Goal: Task Accomplishment & Management: Complete application form

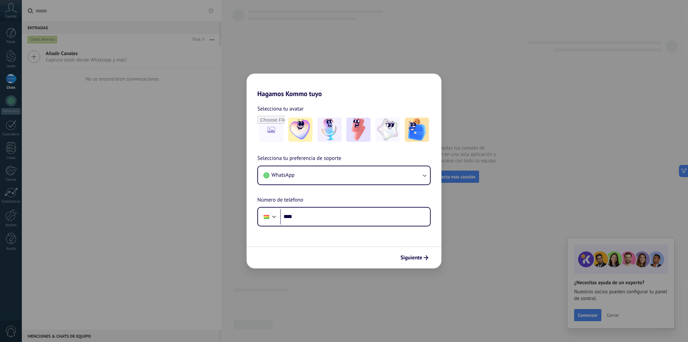
click at [152, 117] on div "Hagamos Kommo tuyo Selecciona tu avatar Selecciona tu preferencia de soporte Wh…" at bounding box center [344, 171] width 688 height 342
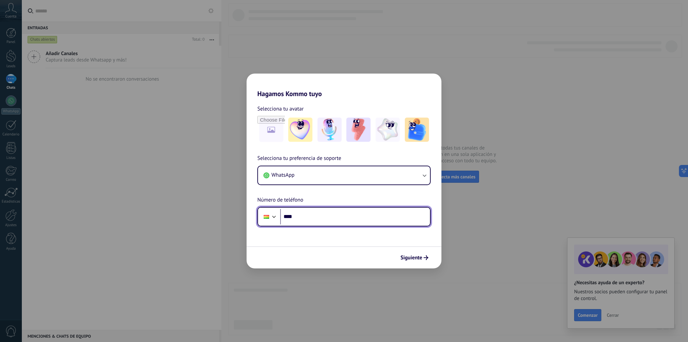
click at [294, 211] on input "****" at bounding box center [355, 216] width 150 height 15
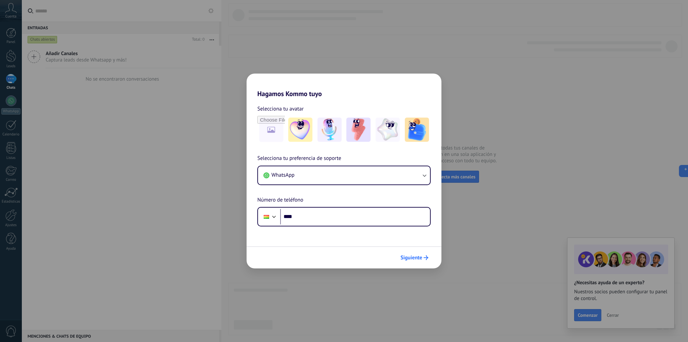
click at [420, 260] on span "Siguiente" at bounding box center [411, 257] width 22 height 5
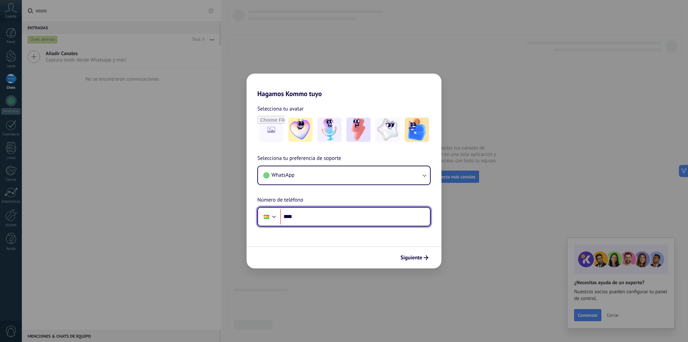
click at [309, 217] on input "****" at bounding box center [355, 216] width 150 height 15
type input "**********"
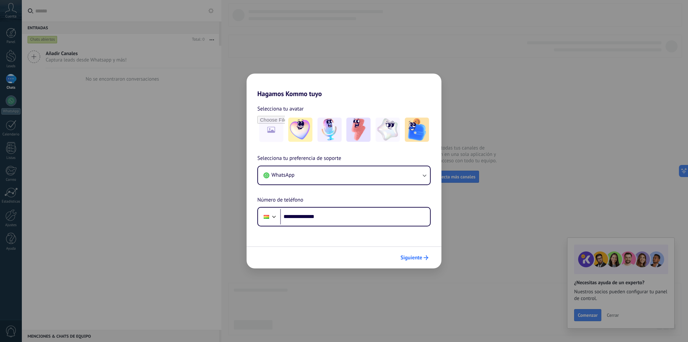
click at [408, 255] on span "Siguiente" at bounding box center [411, 257] width 22 height 5
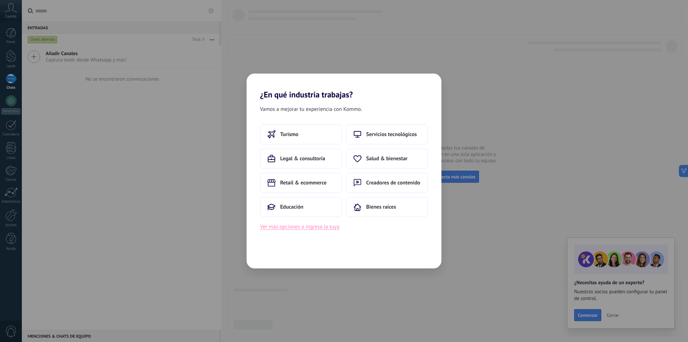
click at [321, 228] on button "Ver más opciones o ingresa la tuya" at bounding box center [299, 226] width 79 height 9
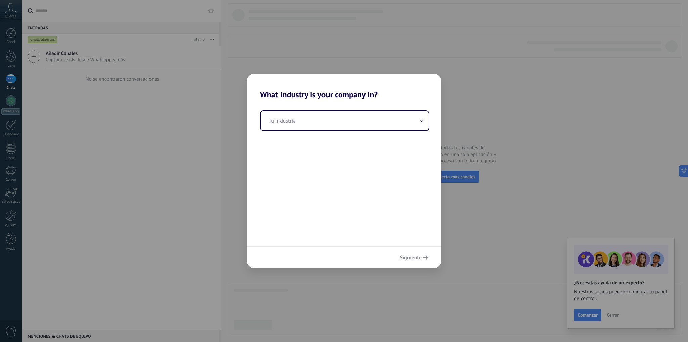
click at [415, 257] on div "Siguiente" at bounding box center [344, 257] width 195 height 22
drag, startPoint x: 427, startPoint y: 259, endPoint x: 429, endPoint y: 250, distance: 9.2
click at [427, 255] on div "Siguiente" at bounding box center [344, 257] width 195 height 22
click at [428, 250] on div "Siguiente" at bounding box center [344, 257] width 195 height 22
click at [428, 253] on div "Siguiente" at bounding box center [344, 257] width 195 height 22
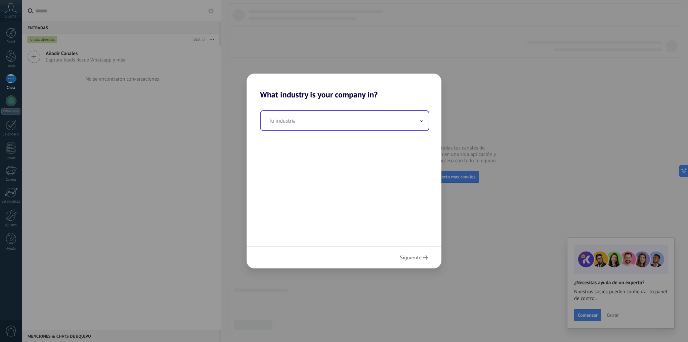
click at [365, 117] on input "text" at bounding box center [345, 120] width 168 height 19
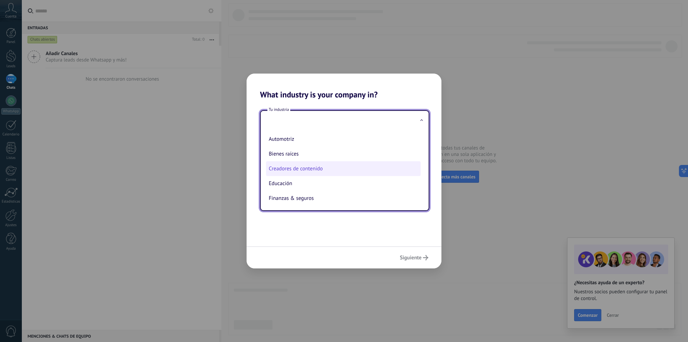
click at [298, 163] on li "Creadores de contenido" at bounding box center [343, 168] width 154 height 15
type input "**********"
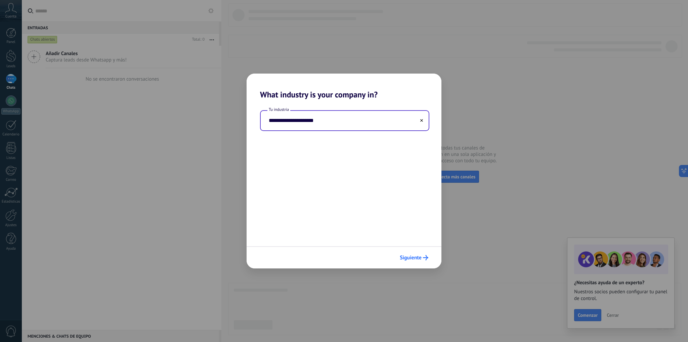
click at [421, 257] on span "Siguiente" at bounding box center [411, 257] width 22 height 5
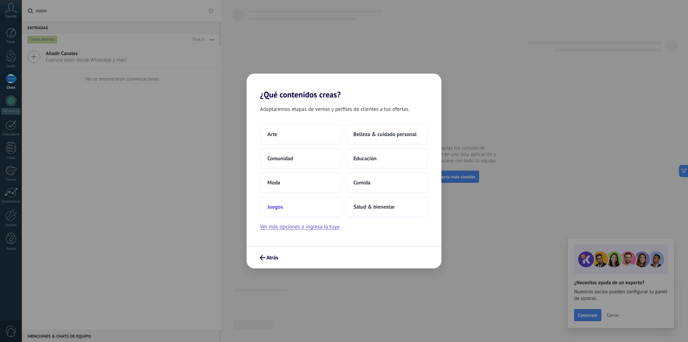
click at [291, 208] on button "Juegos" at bounding box center [301, 207] width 82 height 20
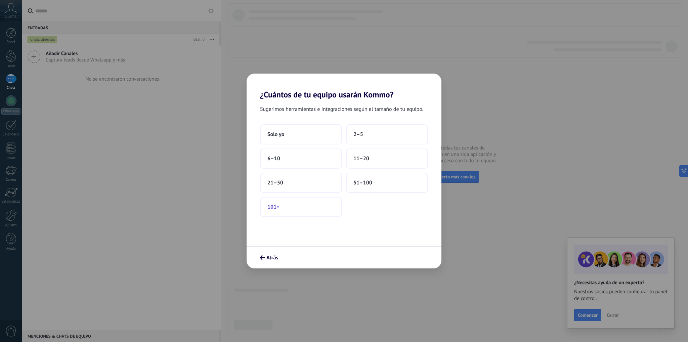
click at [283, 209] on button "101+" at bounding box center [301, 207] width 82 height 20
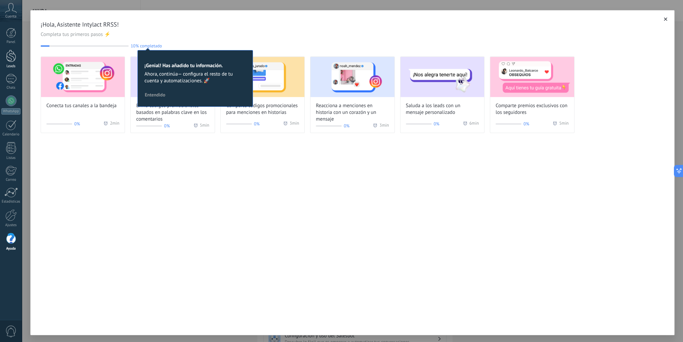
click at [13, 53] on div at bounding box center [11, 56] width 10 height 12
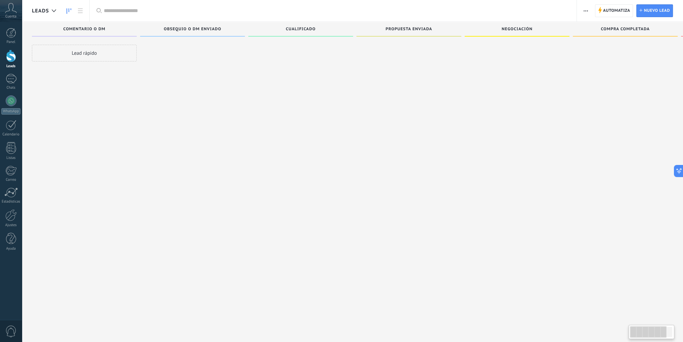
click at [10, 9] on icon at bounding box center [11, 8] width 12 height 10
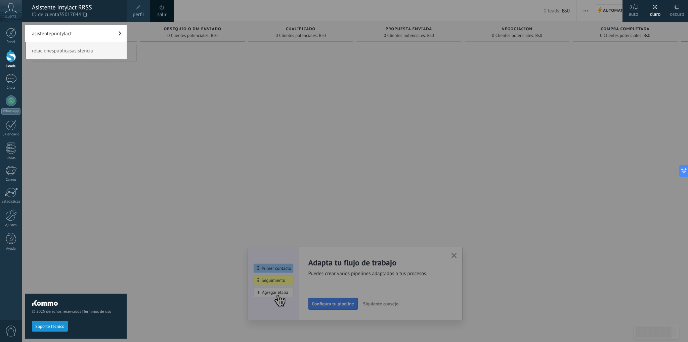
click at [212, 94] on div at bounding box center [366, 171] width 688 height 342
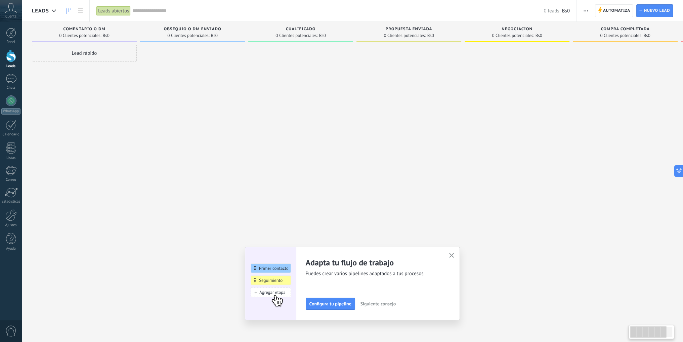
click at [11, 15] on span "Cuenta" at bounding box center [10, 16] width 11 height 4
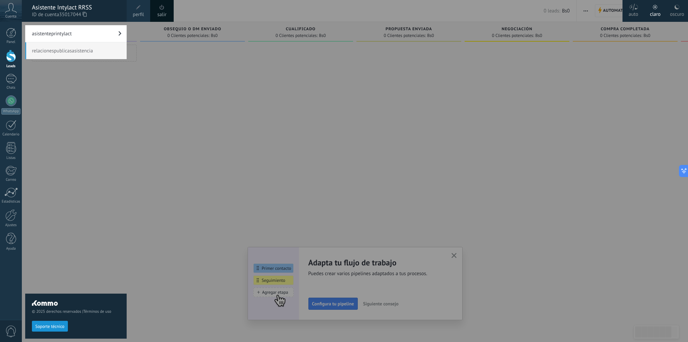
click at [89, 35] on link "asistenteprintylact" at bounding box center [75, 33] width 101 height 17
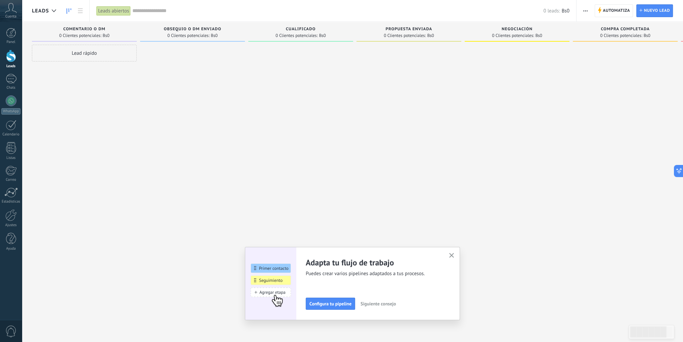
click at [12, 11] on icon at bounding box center [11, 8] width 12 height 10
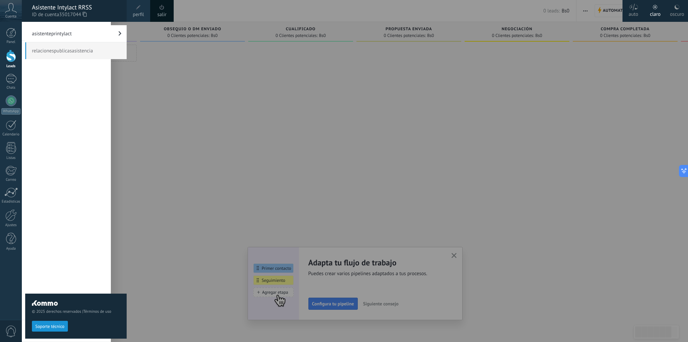
click at [170, 74] on div at bounding box center [366, 171] width 688 height 342
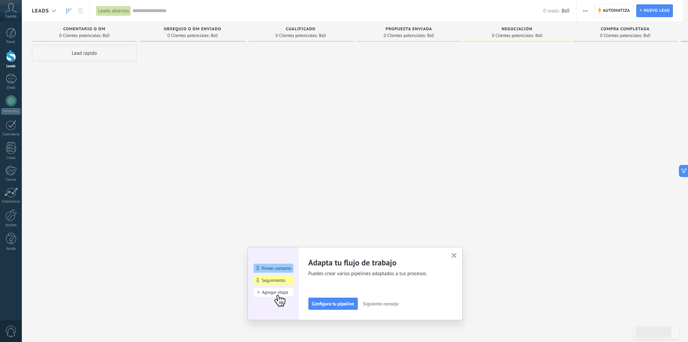
click at [57, 8] on div at bounding box center [53, 10] width 11 height 13
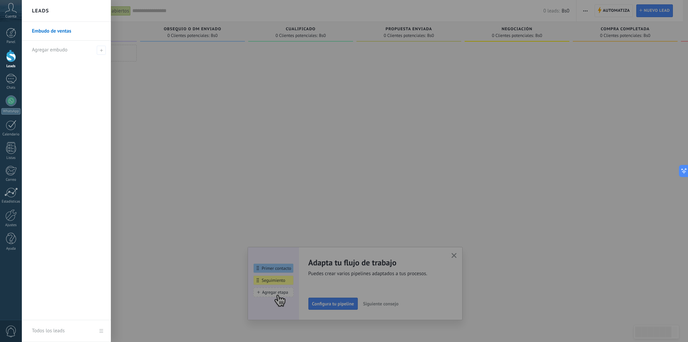
click at [196, 108] on div at bounding box center [366, 171] width 688 height 342
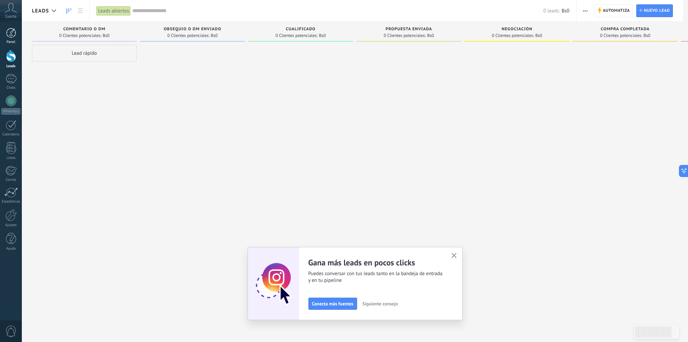
click at [12, 30] on div at bounding box center [11, 33] width 10 height 10
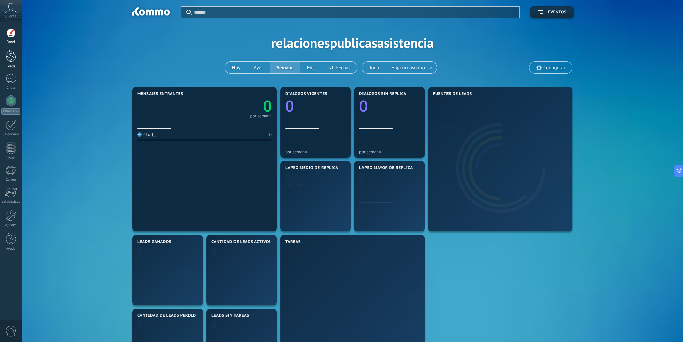
click at [13, 54] on div at bounding box center [11, 56] width 10 height 12
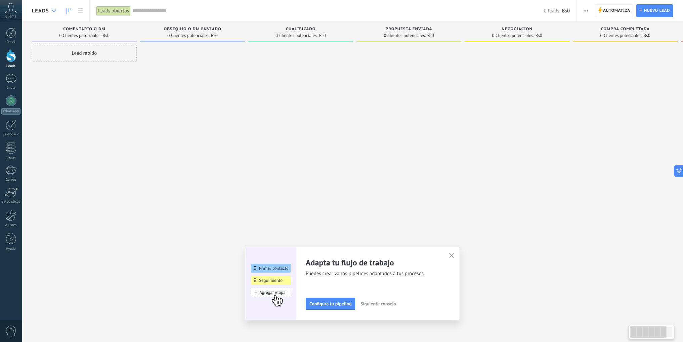
click at [50, 11] on div at bounding box center [53, 10] width 11 height 13
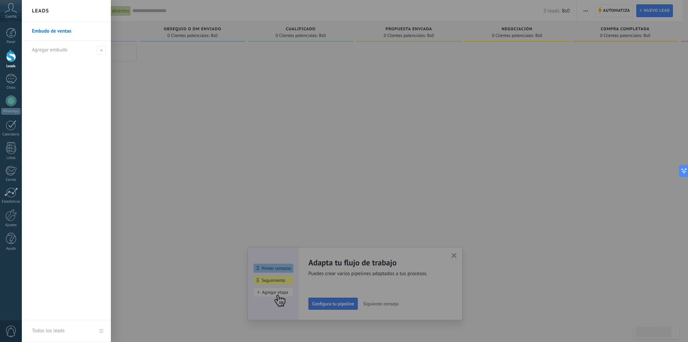
click at [3, 15] on div "Cuenta" at bounding box center [11, 11] width 22 height 22
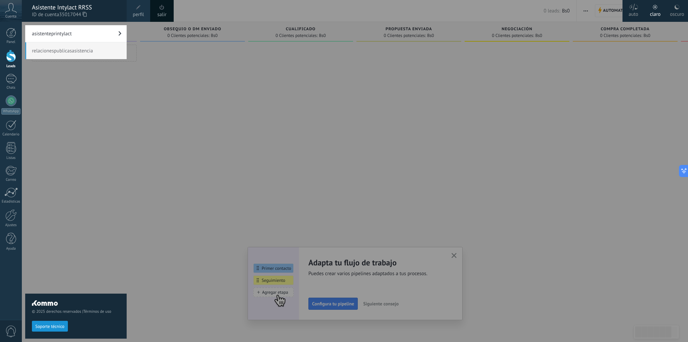
click at [66, 12] on span "35017044" at bounding box center [73, 14] width 28 height 7
click at [90, 37] on link "asistenteprintylact" at bounding box center [75, 33] width 101 height 17
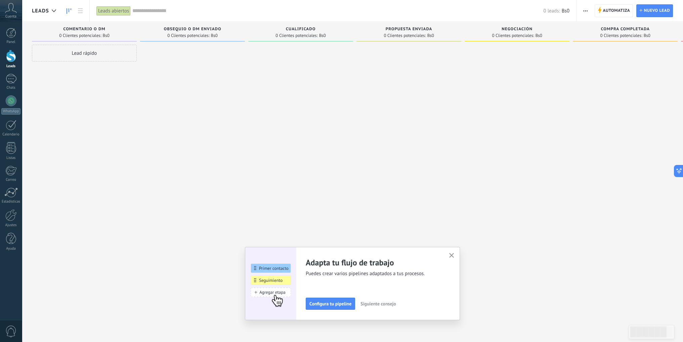
click at [454, 257] on icon "button" at bounding box center [451, 255] width 5 height 5
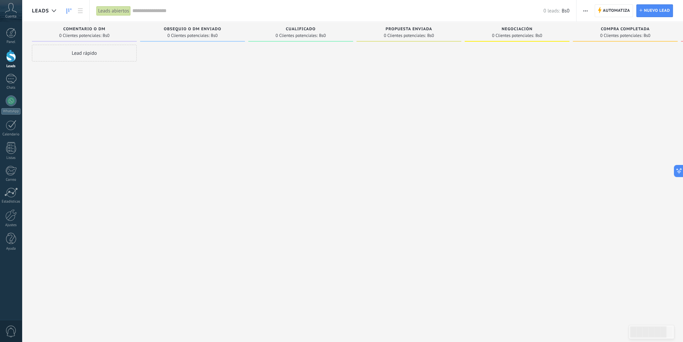
click at [41, 8] on span "Leads" at bounding box center [40, 11] width 17 height 6
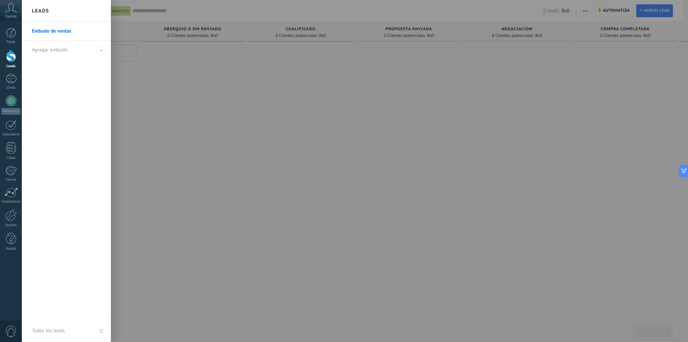
click at [175, 84] on div at bounding box center [366, 171] width 688 height 342
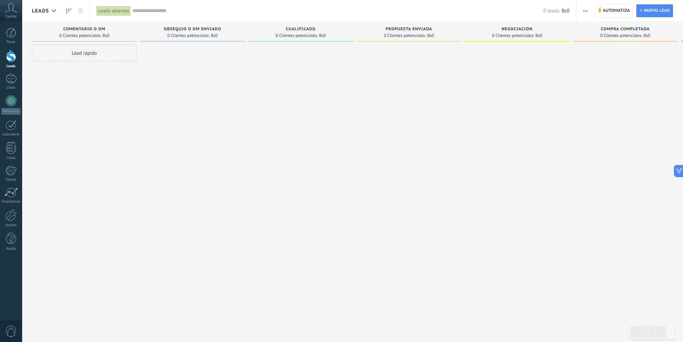
click at [11, 12] on icon at bounding box center [11, 8] width 12 height 10
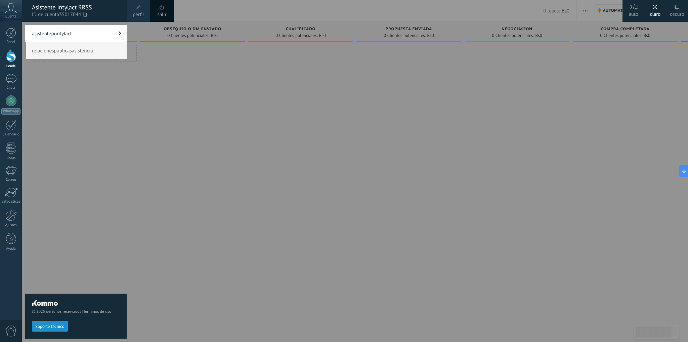
click at [172, 82] on div at bounding box center [366, 171] width 688 height 342
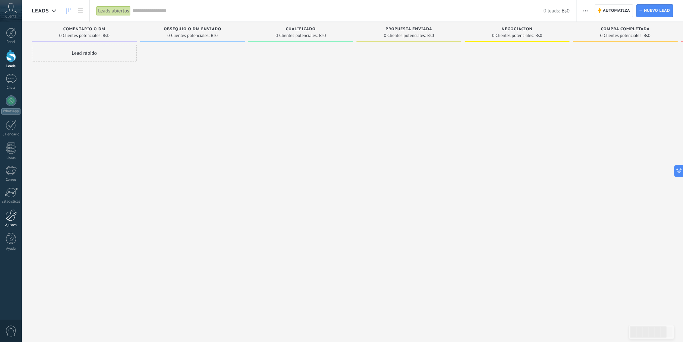
click at [11, 216] on div at bounding box center [10, 215] width 11 height 12
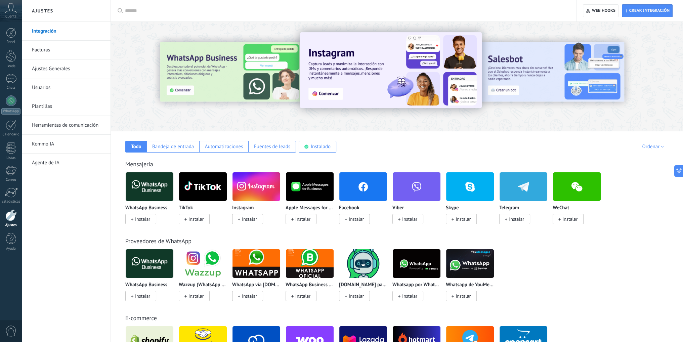
click at [50, 49] on link "Facturas" at bounding box center [68, 50] width 72 height 19
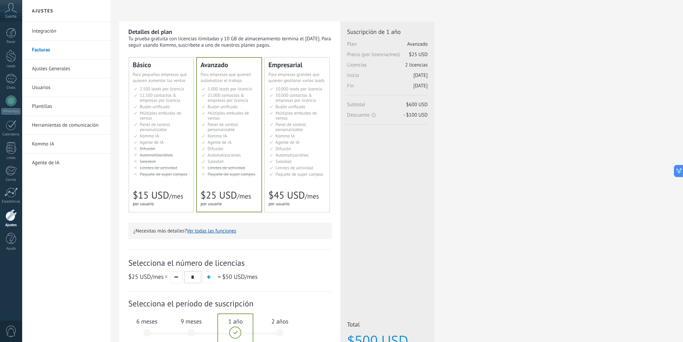
click at [50, 88] on link "Usuarios" at bounding box center [68, 87] width 72 height 19
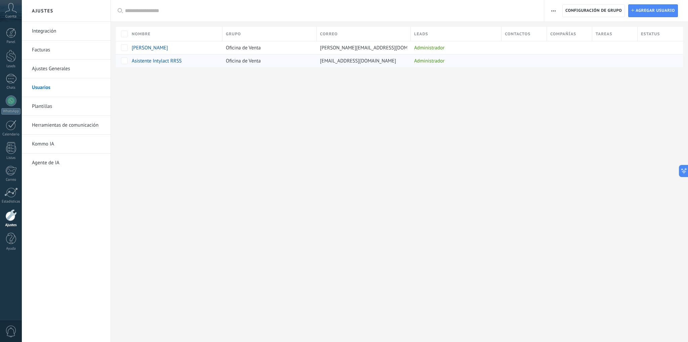
click at [438, 60] on div "Administrador" at bounding box center [454, 60] width 87 height 13
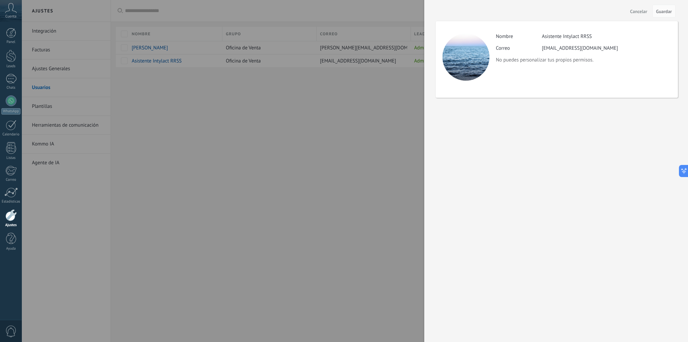
click at [329, 126] on div at bounding box center [344, 171] width 688 height 342
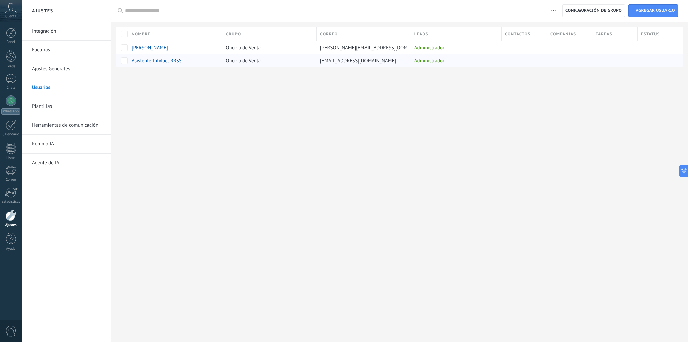
click at [465, 67] on div "Administrador" at bounding box center [454, 60] width 87 height 13
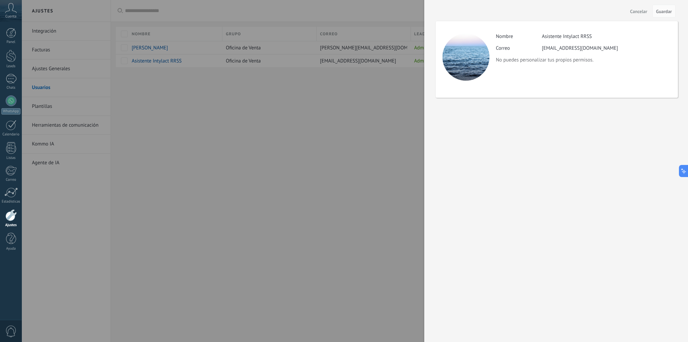
click at [399, 82] on div at bounding box center [344, 171] width 688 height 342
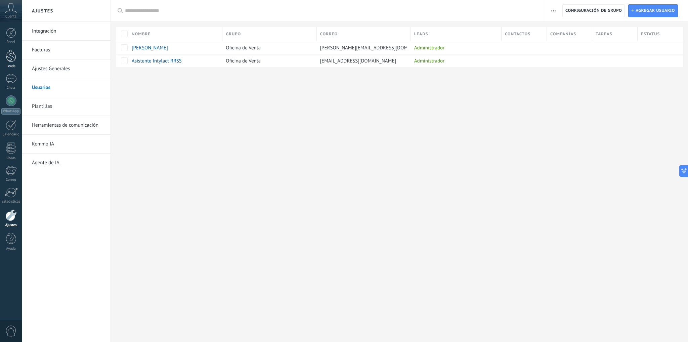
click at [6, 59] on div at bounding box center [11, 56] width 10 height 12
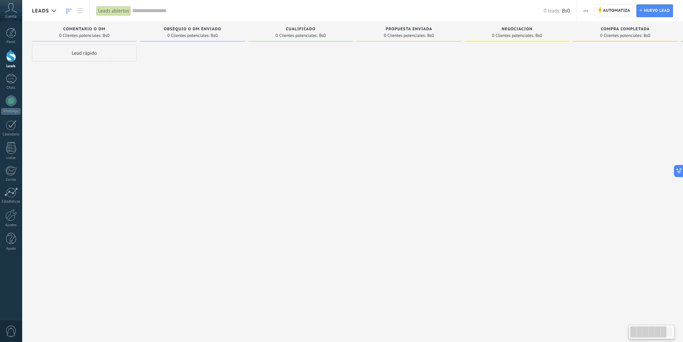
click at [38, 11] on span "Leads" at bounding box center [40, 11] width 17 height 6
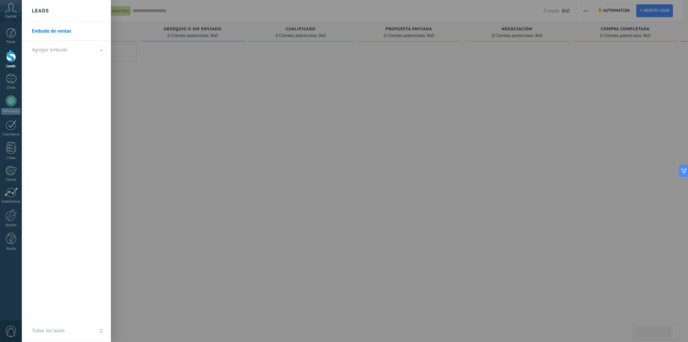
click at [33, 12] on h2 "Leads" at bounding box center [40, 10] width 17 height 21
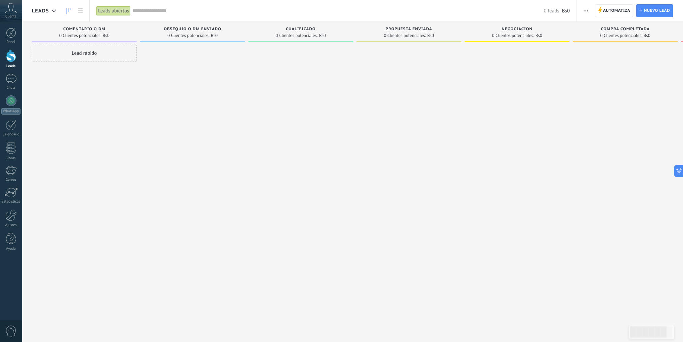
click at [11, 9] on icon at bounding box center [11, 8] width 12 height 10
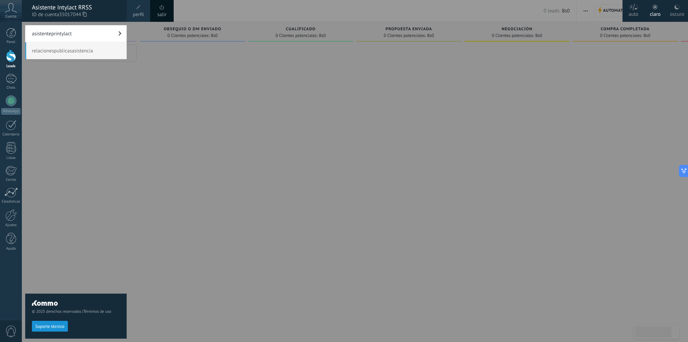
click at [189, 100] on div at bounding box center [366, 171] width 688 height 342
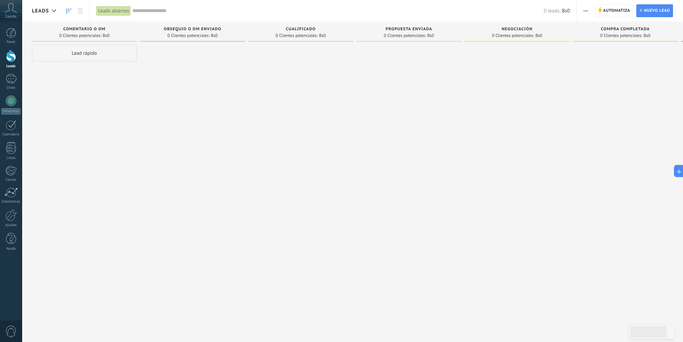
click at [24, 4] on div "Leads" at bounding box center [56, 10] width 68 height 21
click at [263, 232] on div at bounding box center [300, 172] width 105 height 254
click at [48, 14] on div at bounding box center [53, 10] width 11 height 13
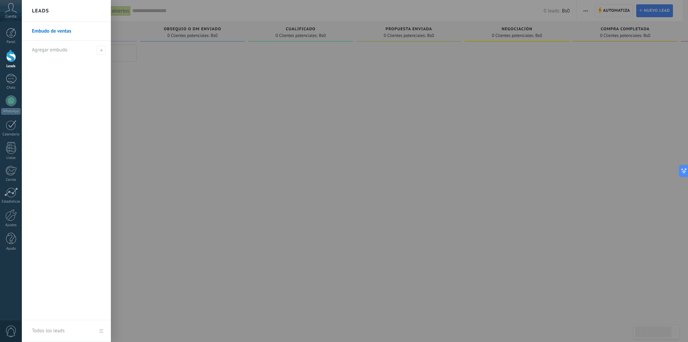
drag, startPoint x: 1, startPoint y: 5, endPoint x: 10, endPoint y: 16, distance: 14.5
click at [10, 16] on span "Cuenta" at bounding box center [10, 16] width 11 height 4
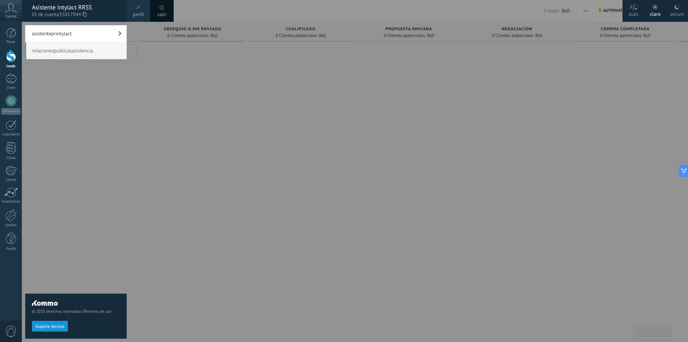
click at [65, 36] on link "asistenteprintylact" at bounding box center [75, 33] width 101 height 17
